Goal: Task Accomplishment & Management: Manage account settings

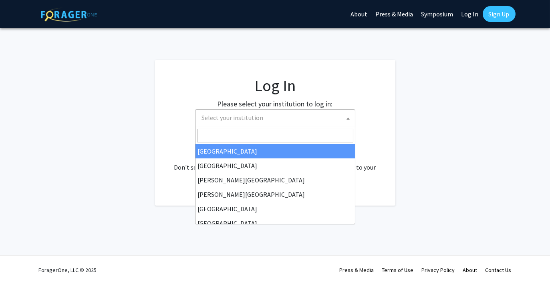
click at [217, 123] on span "Select your institution" at bounding box center [277, 118] width 156 height 16
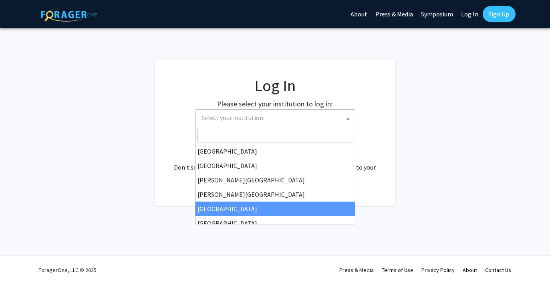
select select "6"
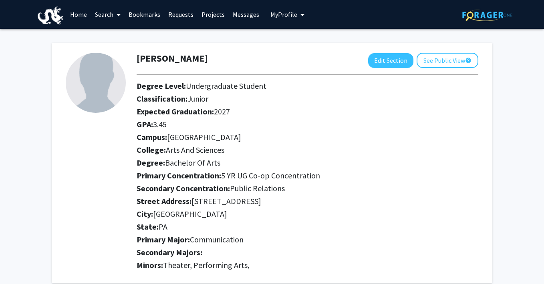
click at [208, 17] on link "Projects" at bounding box center [212, 14] width 31 height 28
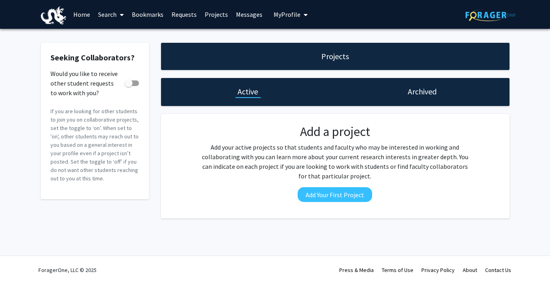
click at [83, 18] on link "Home" at bounding box center [81, 14] width 25 height 28
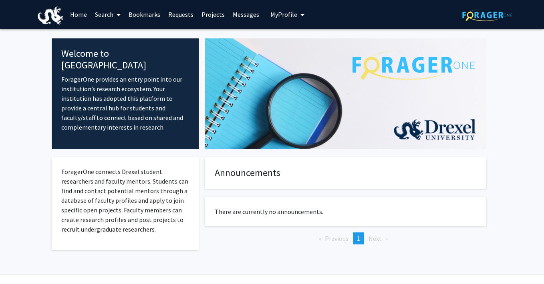
click at [104, 16] on link "Search" at bounding box center [108, 14] width 34 height 28
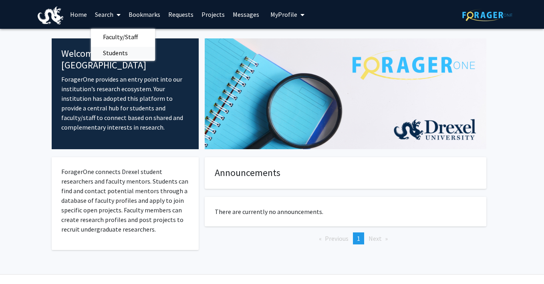
click at [113, 49] on span "Students" at bounding box center [115, 53] width 49 height 16
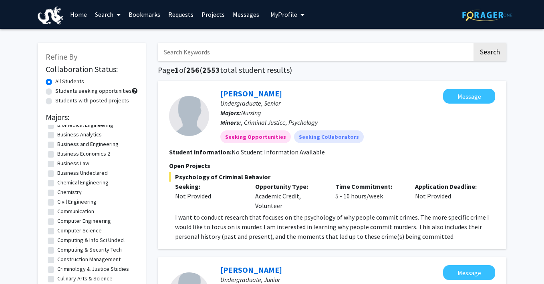
scroll to position [93, 0]
click at [57, 211] on label "Communication" at bounding box center [75, 211] width 37 height 8
click at [57, 211] on input "Communication" at bounding box center [59, 209] width 5 height 5
checkbox input "true"
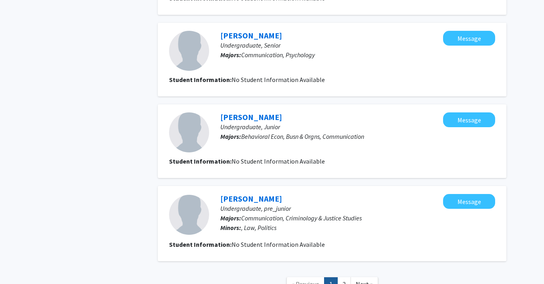
scroll to position [704, 0]
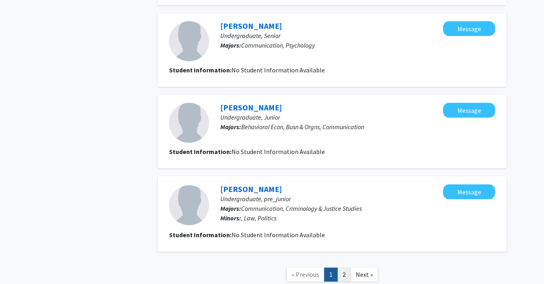
click at [345, 273] on link "2" at bounding box center [344, 275] width 14 height 14
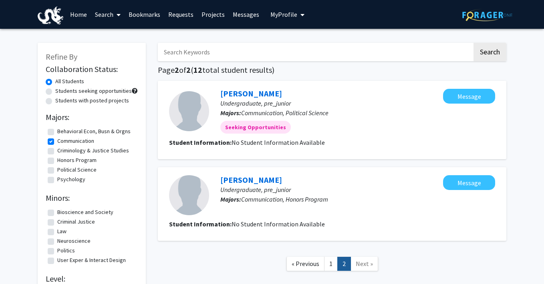
click at [57, 142] on label "Communication" at bounding box center [75, 141] width 37 height 8
click at [57, 142] on input "Communication" at bounding box center [59, 139] width 5 height 5
checkbox input "false"
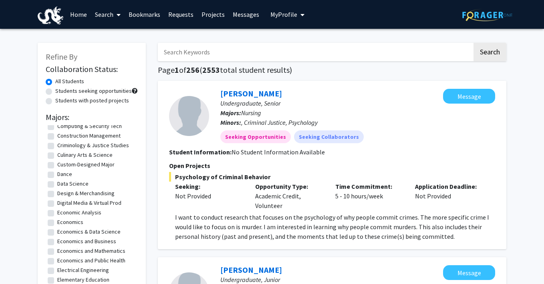
scroll to position [216, 0]
click at [57, 175] on label "Dance" at bounding box center [64, 175] width 15 height 8
click at [57, 175] on input "Dance" at bounding box center [59, 173] width 5 height 5
checkbox input "true"
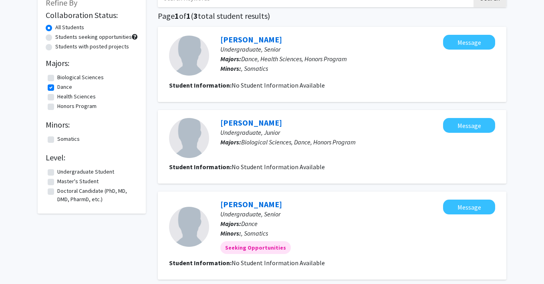
scroll to position [52, 0]
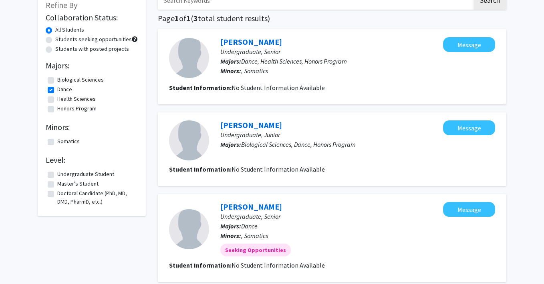
click at [57, 89] on label "Dance" at bounding box center [64, 89] width 15 height 8
click at [57, 89] on input "Dance" at bounding box center [59, 87] width 5 height 5
checkbox input "false"
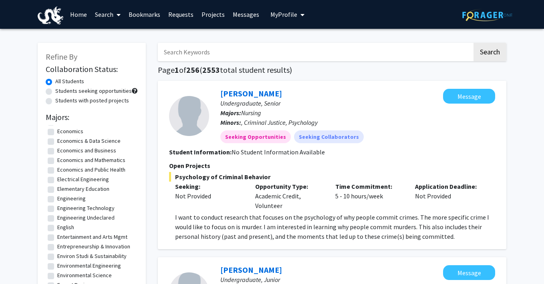
scroll to position [311, 0]
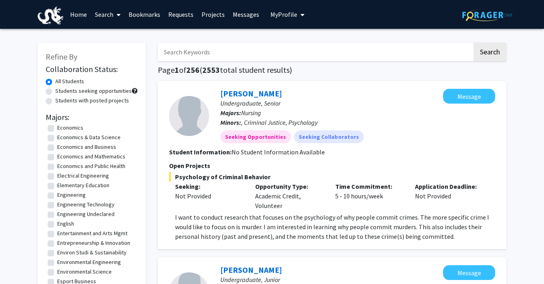
click at [57, 186] on label "Elementary Education" at bounding box center [83, 185] width 52 height 8
click at [57, 186] on input "Elementary Education" at bounding box center [59, 183] width 5 height 5
checkbox input "true"
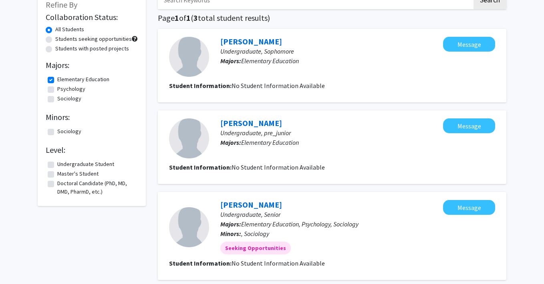
scroll to position [58, 0]
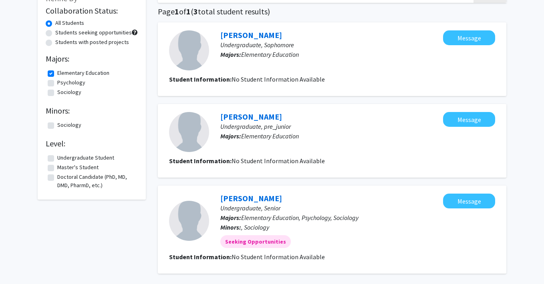
click at [57, 71] on label "Elementary Education" at bounding box center [83, 73] width 52 height 8
click at [57, 71] on input "Elementary Education" at bounding box center [59, 71] width 5 height 5
checkbox input "false"
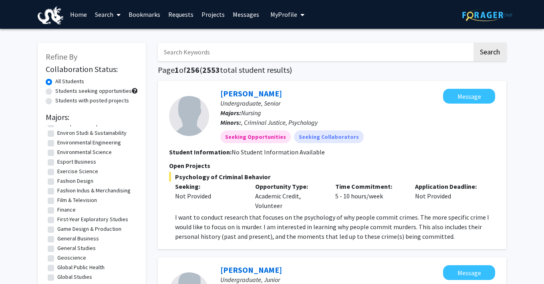
scroll to position [432, 0]
click at [57, 168] on label "Exercise Science" at bounding box center [77, 170] width 41 height 8
click at [57, 168] on input "Exercise Science" at bounding box center [59, 168] width 5 height 5
checkbox input "true"
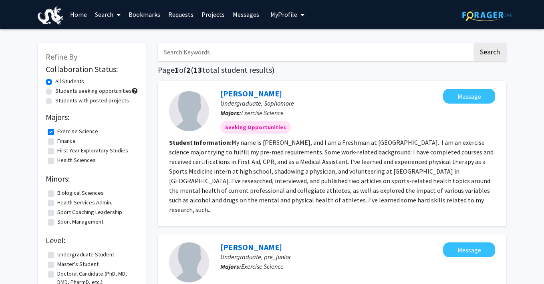
click at [337, 196] on fg-read-more "My name is Nickon Monemian, and I am a Freshman at Drexel University. I am an e…" at bounding box center [331, 176] width 324 height 75
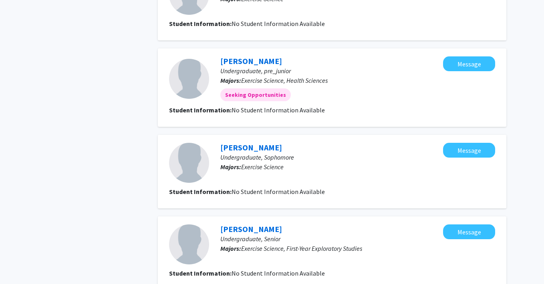
scroll to position [764, 0]
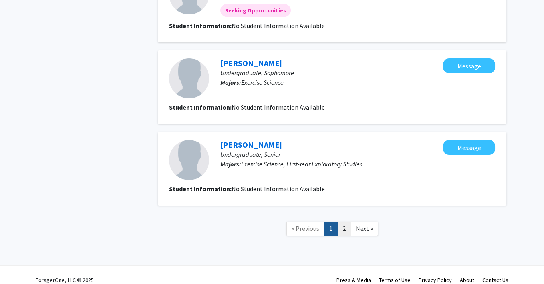
click at [348, 222] on link "2" at bounding box center [344, 229] width 14 height 14
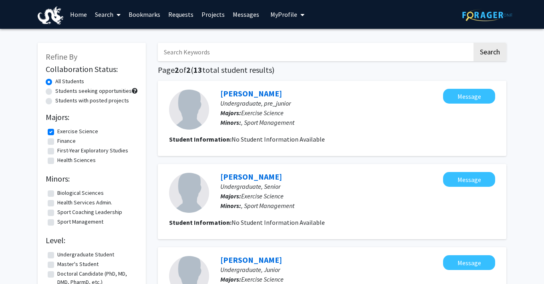
click at [57, 130] on label "Exercise Science" at bounding box center [77, 131] width 41 height 8
click at [57, 130] on input "Exercise Science" at bounding box center [59, 129] width 5 height 5
checkbox input "false"
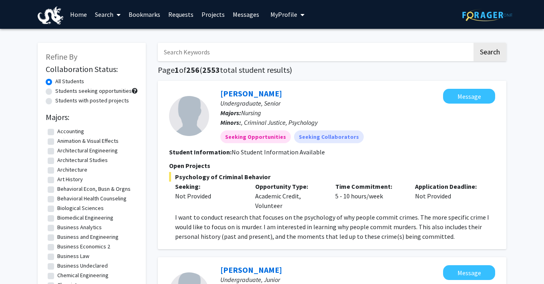
click at [55, 100] on label "Students with posted projects" at bounding box center [92, 101] width 74 height 8
click at [55, 100] on input "Students with posted projects" at bounding box center [57, 99] width 5 height 5
radio input "true"
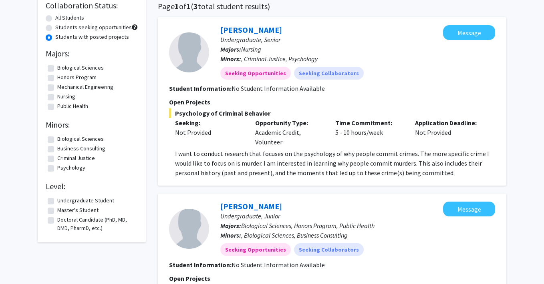
click at [204, 154] on p "I want to conduct research that focuses on the psychology of why people commit …" at bounding box center [335, 163] width 320 height 29
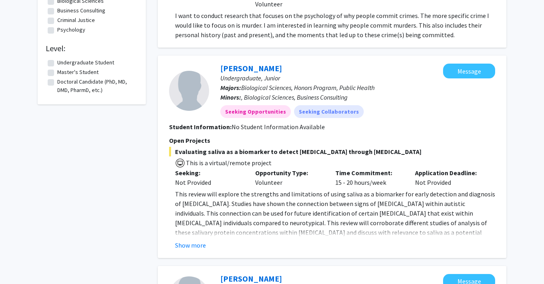
scroll to position [201, 0]
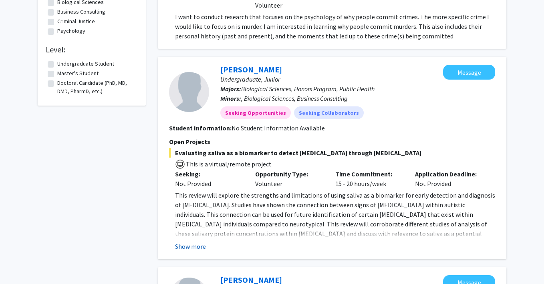
click at [196, 244] on button "Show more" at bounding box center [190, 247] width 31 height 10
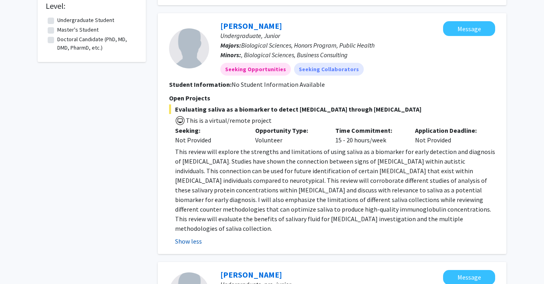
scroll to position [242, 0]
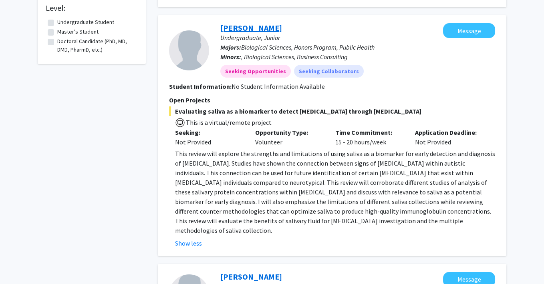
click at [278, 28] on link "Sevinch Rakhmonova" at bounding box center [251, 28] width 62 height 10
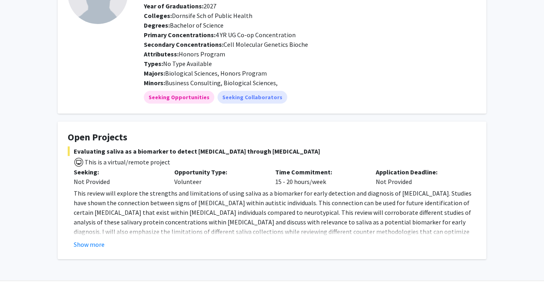
scroll to position [106, 0]
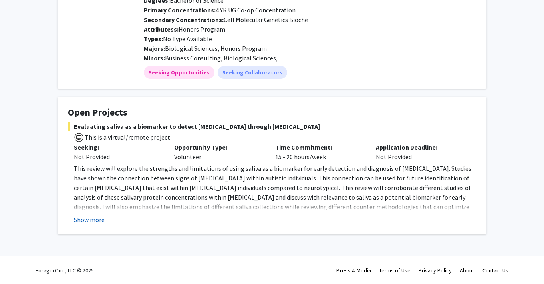
click at [94, 220] on button "Show more" at bounding box center [89, 220] width 31 height 10
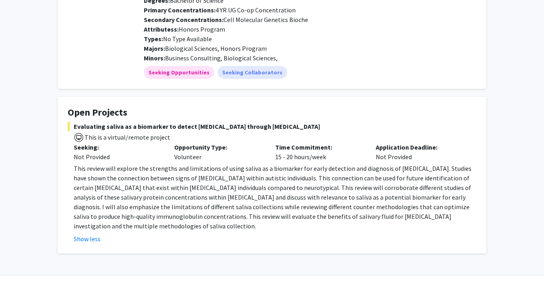
click at [90, 181] on span "This review will explore the strengths and limitations of using saliva as a bio…" at bounding box center [273, 198] width 398 height 66
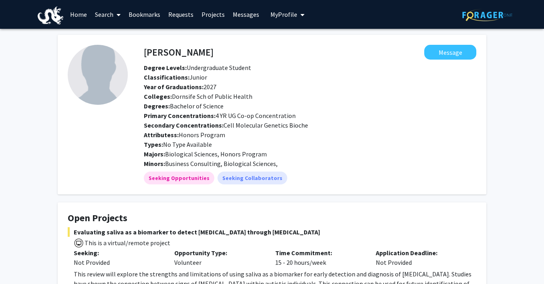
click at [156, 51] on h4 "Sevinch Rakhmonova" at bounding box center [179, 52] width 70 height 15
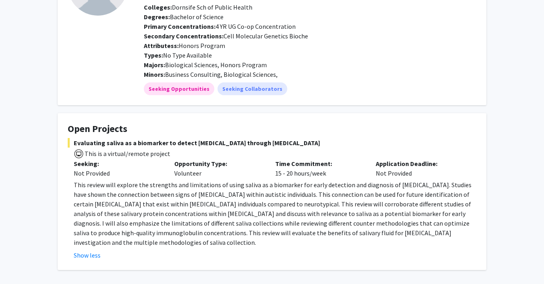
scroll to position [89, 0]
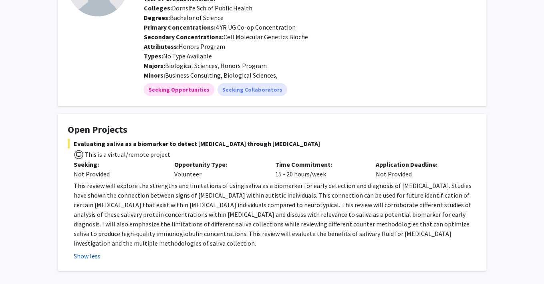
click at [91, 253] on button "Show less" at bounding box center [87, 257] width 27 height 10
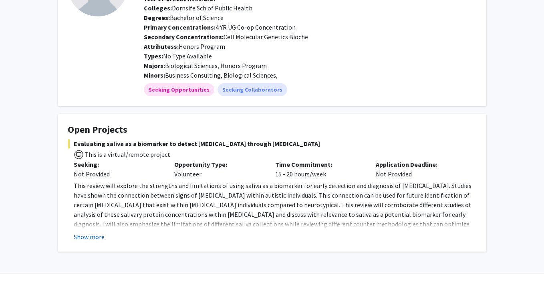
click at [76, 239] on button "Show more" at bounding box center [89, 237] width 31 height 10
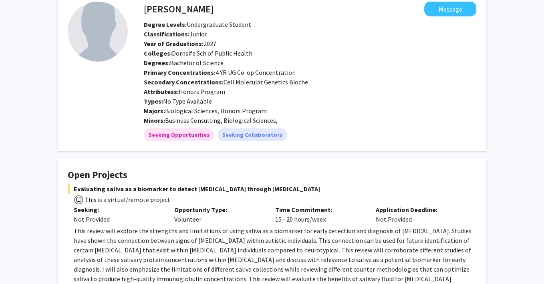
scroll to position [42, 0]
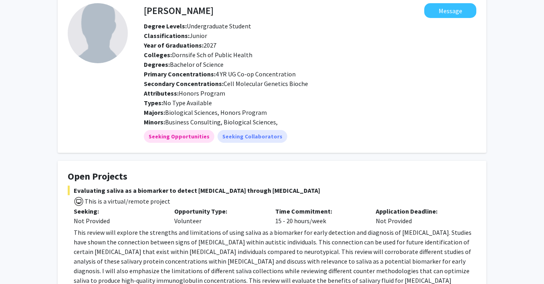
click at [83, 242] on span "This review will explore the strengths and limitations of using saliva as a bio…" at bounding box center [273, 262] width 398 height 66
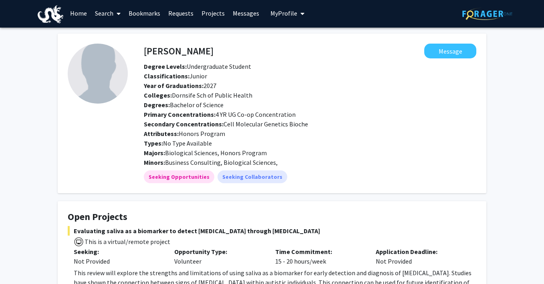
scroll to position [2, 0]
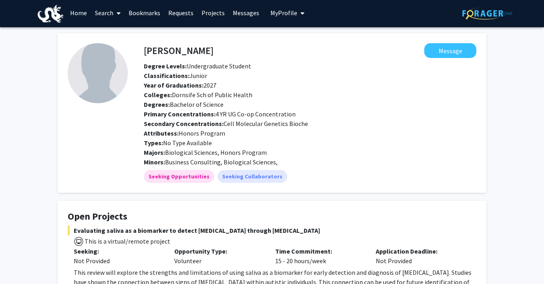
click at [87, 81] on img at bounding box center [98, 73] width 60 height 60
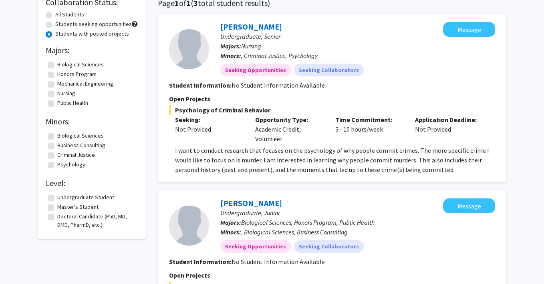
scroll to position [52, 0]
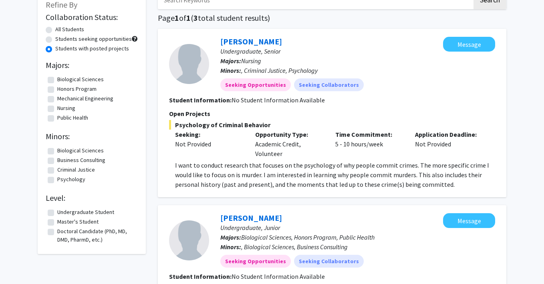
drag, startPoint x: 49, startPoint y: 48, endPoint x: 46, endPoint y: 39, distance: 8.9
click at [46, 39] on fg-radiogroup "All Students Students seeking opportunities Students with posted projects" at bounding box center [92, 39] width 92 height 29
click at [55, 39] on label "Students seeking opportunities" at bounding box center [93, 39] width 76 height 8
click at [55, 39] on input "Students seeking opportunities" at bounding box center [57, 37] width 5 height 5
radio input "true"
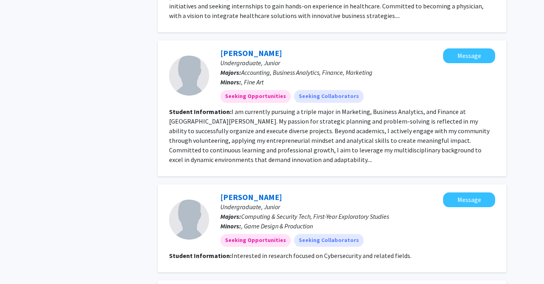
scroll to position [965, 0]
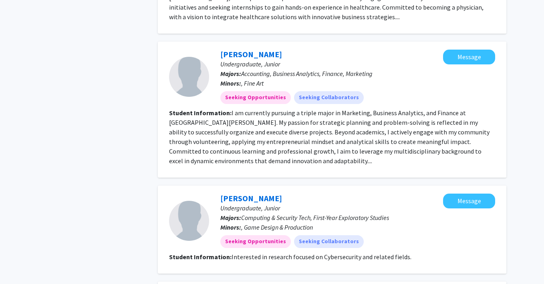
click at [290, 154] on fg-read-more "I am currently pursuing a triple major in Marketing, Business Analytics, and Fi…" at bounding box center [329, 137] width 320 height 56
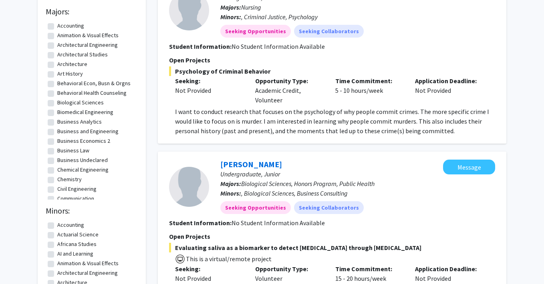
scroll to position [22, 0]
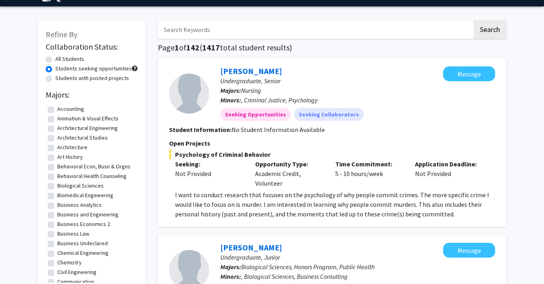
click at [117, 77] on label "Students with posted projects" at bounding box center [92, 78] width 74 height 8
click at [60, 77] on input "Students with posted projects" at bounding box center [57, 76] width 5 height 5
radio input "true"
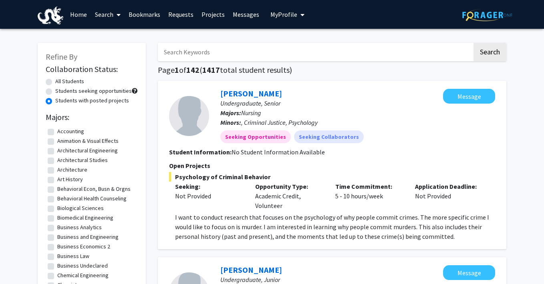
click at [282, 20] on button "My Profile" at bounding box center [287, 14] width 39 height 29
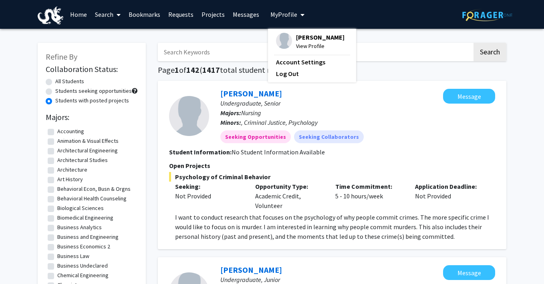
click at [305, 46] on span "View Profile" at bounding box center [320, 46] width 48 height 9
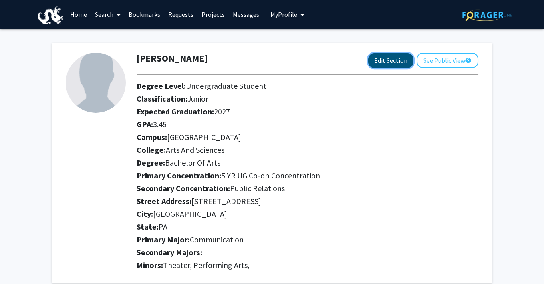
click at [378, 56] on button "Edit Section" at bounding box center [390, 60] width 45 height 15
select select "junior"
select select
select select "University City"
select select "Arts and Sciences"
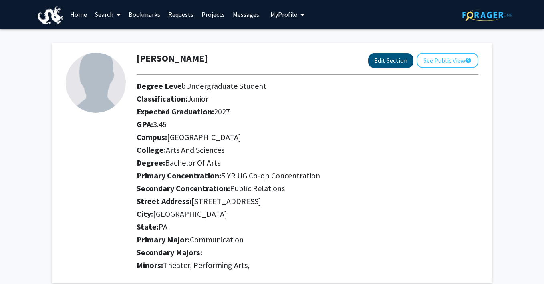
select select
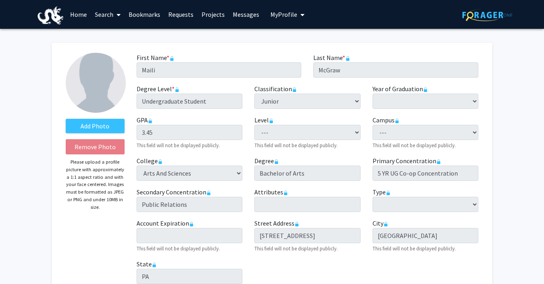
click at [361, 101] on div "Classification required --- First-year Sophomore Junior Senior Postbaccalaureat…" at bounding box center [307, 96] width 118 height 25
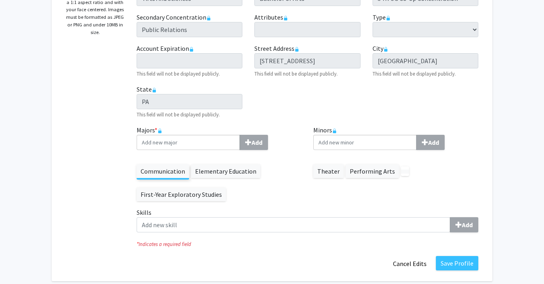
scroll to position [175, 0]
click at [229, 175] on label "Elementary Education" at bounding box center [225, 171] width 69 height 14
click at [160, 130] on rect at bounding box center [159, 131] width 3 height 3
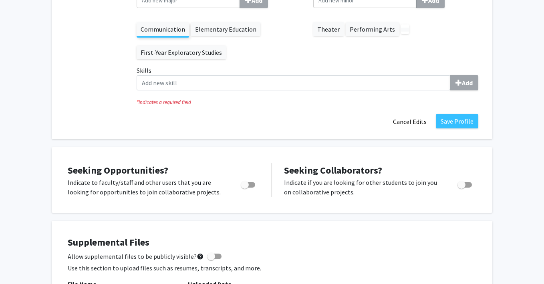
scroll to position [317, 0]
click at [403, 123] on button "Cancel Edits" at bounding box center [410, 122] width 44 height 15
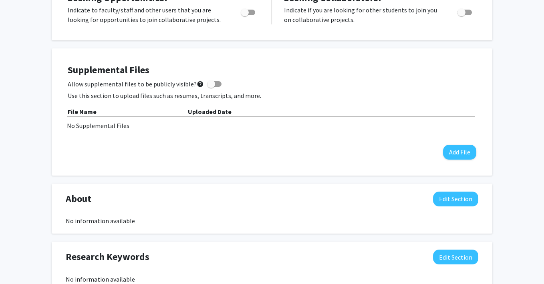
click at [403, 123] on div "No Supplemental Files" at bounding box center [272, 126] width 410 height 10
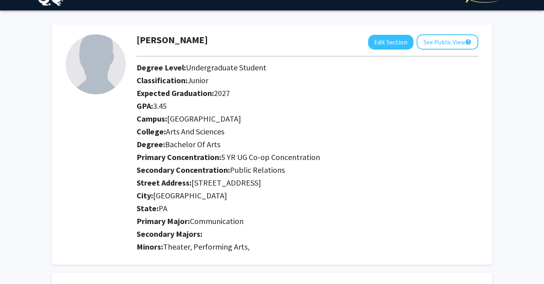
scroll to position [18, 0]
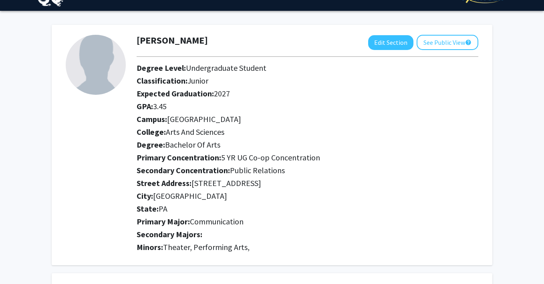
click at [255, 86] on div "Classification: Junior" at bounding box center [308, 82] width 354 height 13
